Goal: Transaction & Acquisition: Purchase product/service

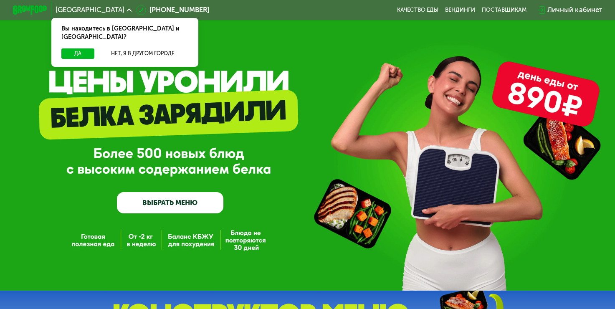
click at [188, 207] on link "ВЫБРАТЬ МЕНЮ" at bounding box center [170, 202] width 107 height 21
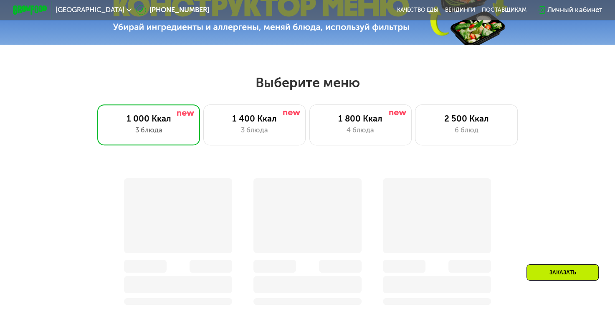
scroll to position [366, 0]
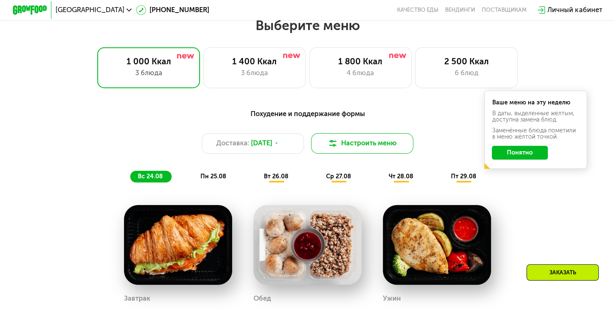
click at [336, 147] on img at bounding box center [333, 143] width 10 height 10
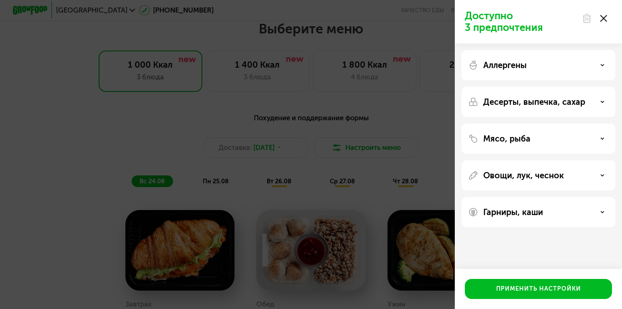
click at [603, 20] on icon at bounding box center [603, 18] width 7 height 7
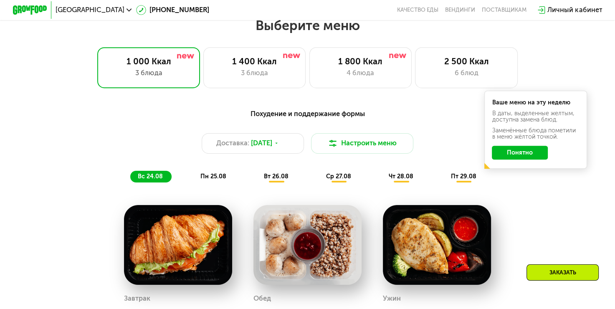
click at [530, 159] on button "Понятно" at bounding box center [520, 153] width 56 height 14
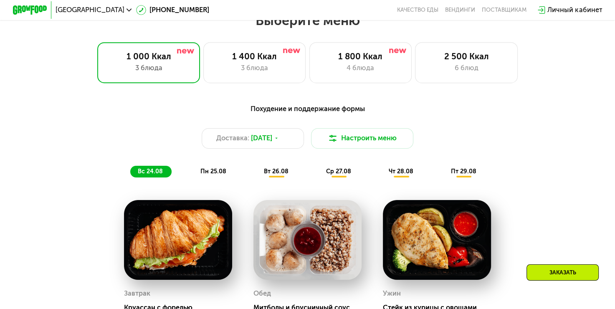
scroll to position [350, 0]
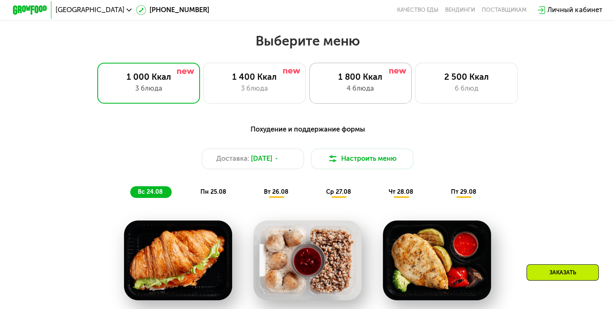
click at [415, 102] on div "1 800 Ккал 4 блюда" at bounding box center [466, 83] width 103 height 41
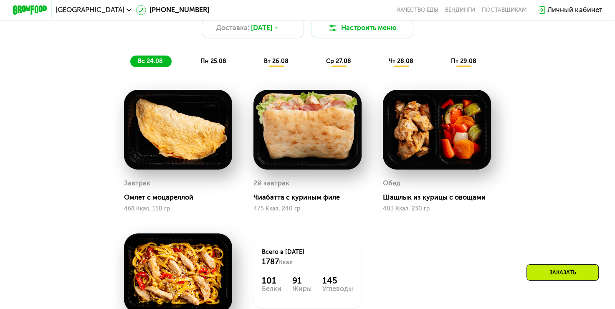
scroll to position [480, 0]
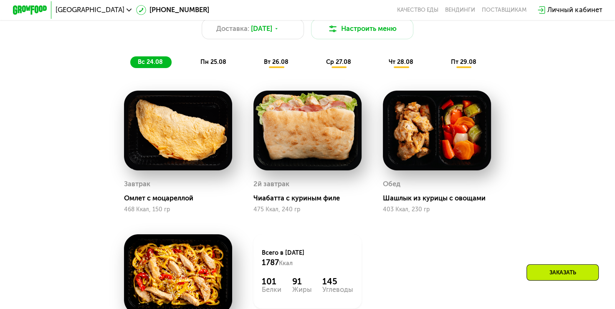
click at [256, 61] on div "пн 25.08" at bounding box center [276, 62] width 41 height 12
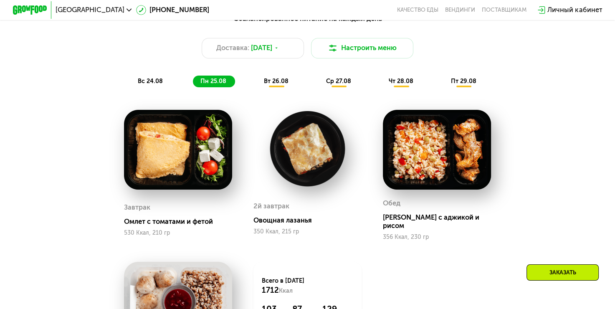
scroll to position [428, 0]
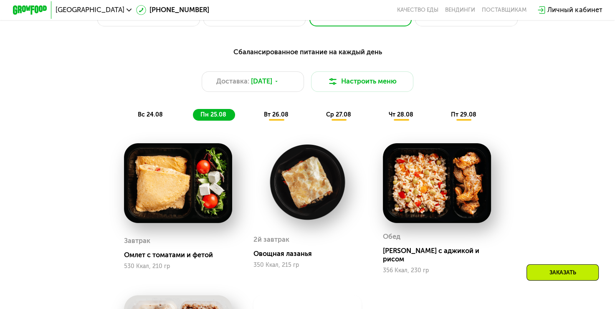
click at [273, 118] on span "вт 26.08" at bounding box center [276, 114] width 25 height 7
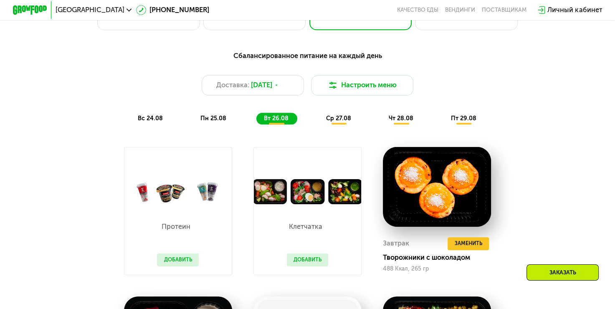
scroll to position [419, 0]
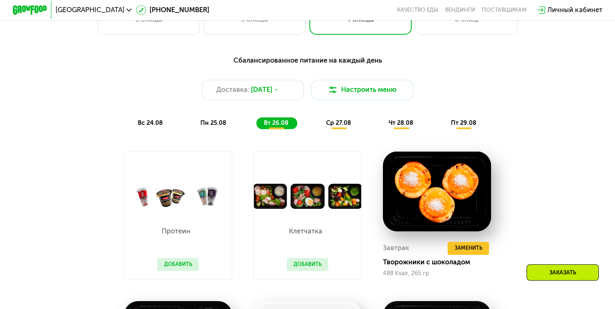
click at [337, 127] on span "ср 27.08" at bounding box center [338, 122] width 25 height 7
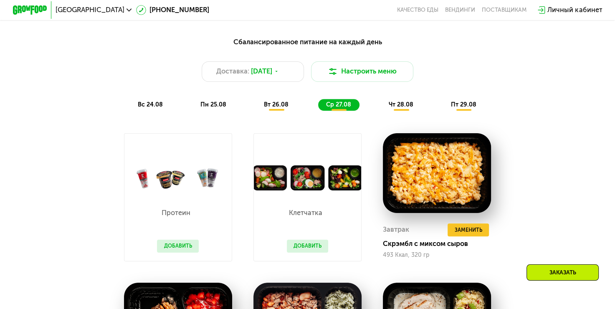
scroll to position [432, 0]
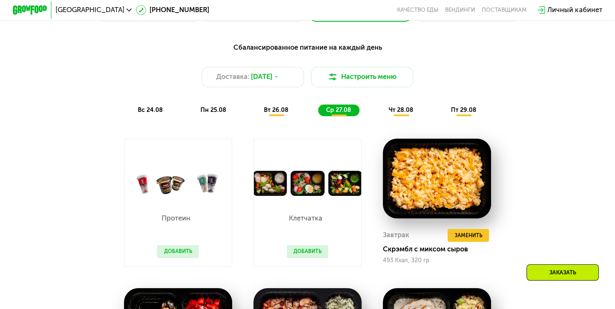
click at [443, 117] on div "чт 28.08" at bounding box center [464, 110] width 42 height 12
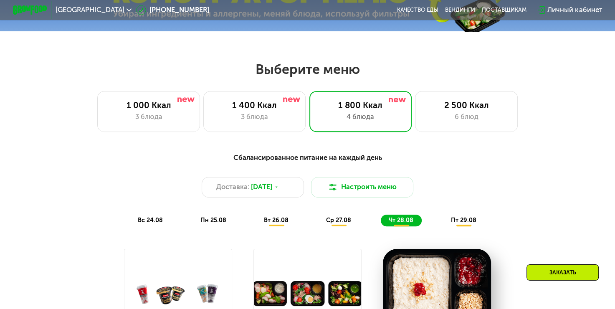
scroll to position [335, 0]
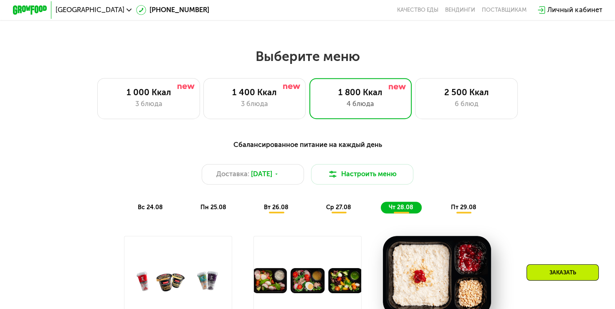
click at [470, 211] on span "пт 29.08" at bounding box center [463, 207] width 25 height 7
